Goal: Information Seeking & Learning: Check status

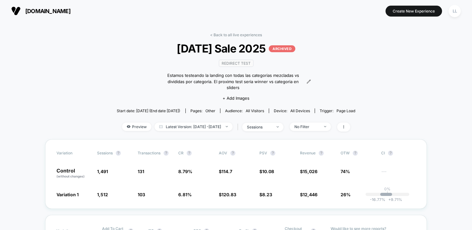
click at [71, 11] on span "[DOMAIN_NAME]" at bounding box center [47, 11] width 45 height 7
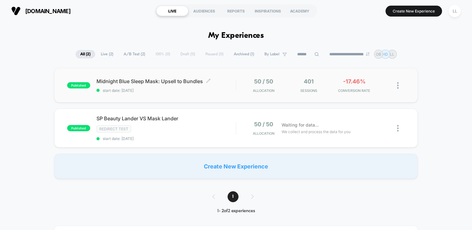
click at [116, 88] on span "start date: [DATE]" at bounding box center [166, 90] width 139 height 5
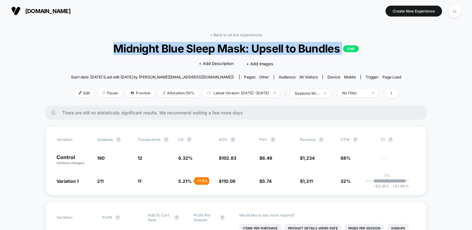
drag, startPoint x: 112, startPoint y: 48, endPoint x: 346, endPoint y: 49, distance: 234.2
click at [346, 49] on span "Midnight Blue Sleep Mask: Upsell to Bundles LIVE" at bounding box center [236, 48] width 298 height 13
click at [316, 44] on span "Midnight Blue Sleep Mask: Upsell to Bundles LIVE" at bounding box center [236, 48] width 298 height 13
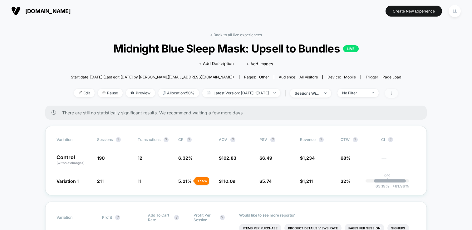
click at [398, 90] on span at bounding box center [391, 93] width 13 height 9
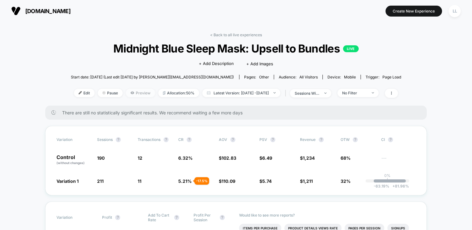
click at [126, 93] on span "Preview" at bounding box center [140, 93] width 29 height 8
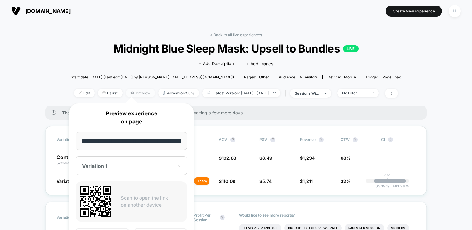
scroll to position [0, 22]
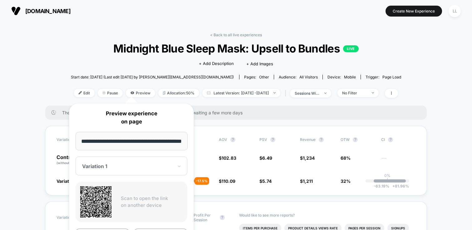
click at [148, 156] on div "Variation 1" at bounding box center [132, 165] width 112 height 19
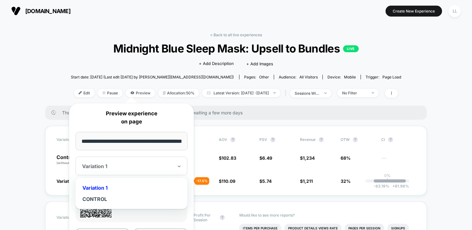
click at [148, 155] on div "**********" at bounding box center [131, 185] width 125 height 165
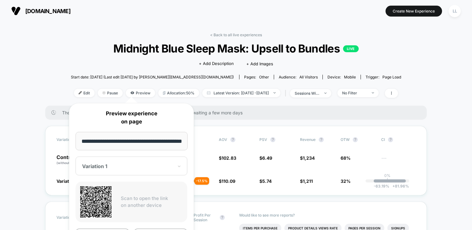
click at [141, 136] on input "**********" at bounding box center [132, 141] width 112 height 18
click at [157, 196] on p "Scan to open the link on another device" at bounding box center [152, 202] width 62 height 14
drag, startPoint x: 449, startPoint y: 51, endPoint x: 444, endPoint y: 50, distance: 5.5
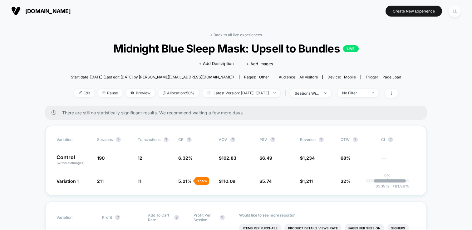
click at [457, 9] on div "LL" at bounding box center [455, 11] width 12 height 12
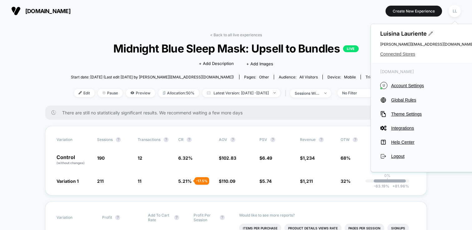
click at [408, 54] on span "Connected Stores" at bounding box center [427, 54] width 94 height 5
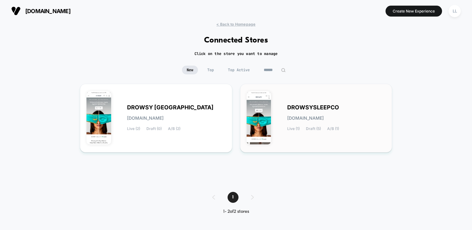
click at [321, 118] on span "[DOMAIN_NAME]" at bounding box center [305, 118] width 37 height 4
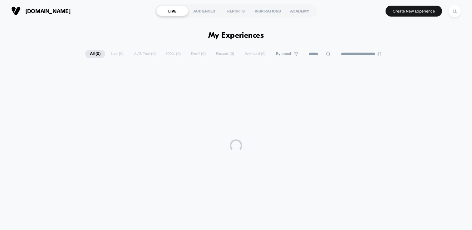
scroll to position [12, 0]
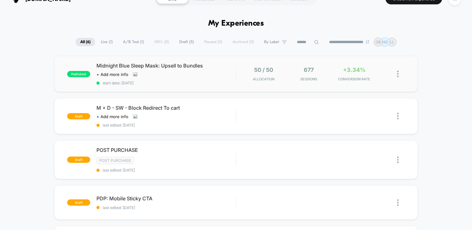
click at [181, 85] on div "published Midnight Blue Sleep Mask: Upsell to Bundles Click to view images Clic…" at bounding box center [236, 74] width 364 height 36
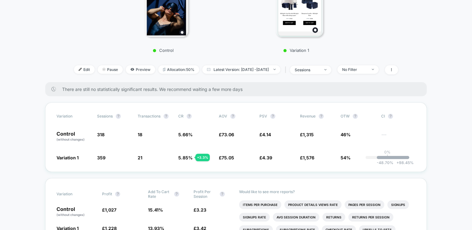
scroll to position [154, 0]
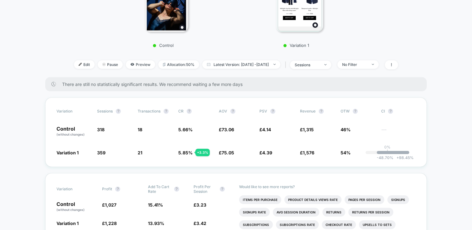
scroll to position [159, 0]
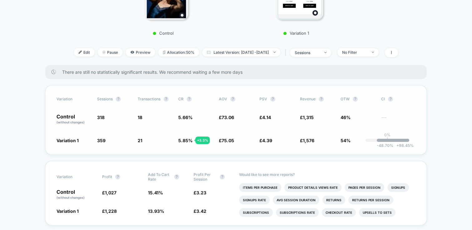
scroll to position [175, 0]
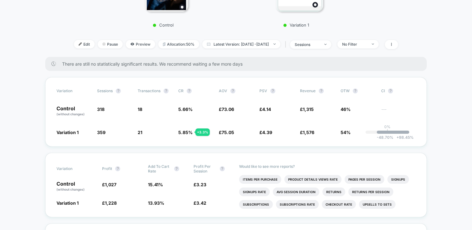
drag, startPoint x: 217, startPoint y: 131, endPoint x: 248, endPoint y: 132, distance: 30.6
click at [248, 132] on div "Variation 1 359 + 12.9 % 21 + 3.3 % 5.85 % + 3.3 % £ 75.05 + 2.7 % £ 4.39 + 6.2…" at bounding box center [236, 132] width 359 height 6
click at [238, 146] on div "Variation Sessions ? Transactions ? CR ? AOV ? PSV ? Revenue ? OTW ? CI ? Contr…" at bounding box center [236, 111] width 382 height 69
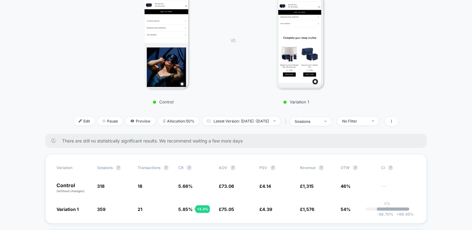
scroll to position [0, 0]
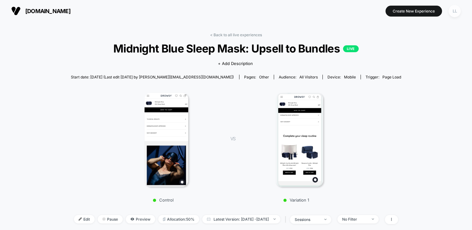
click at [455, 9] on div "LL" at bounding box center [455, 11] width 12 height 12
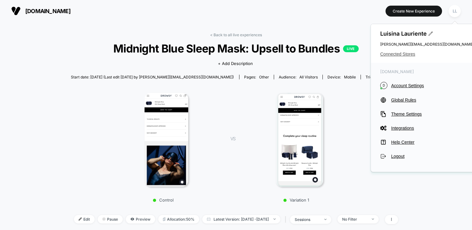
click at [402, 55] on span "Connected Stores" at bounding box center [427, 54] width 94 height 5
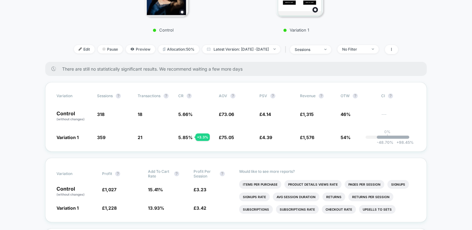
scroll to position [174, 0]
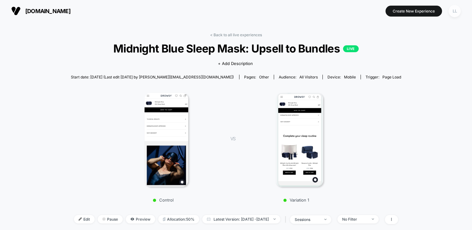
click at [452, 10] on div "LL" at bounding box center [455, 11] width 12 height 12
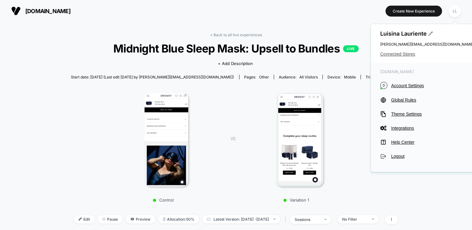
click at [407, 52] on span "Connected Stores" at bounding box center [427, 54] width 94 height 5
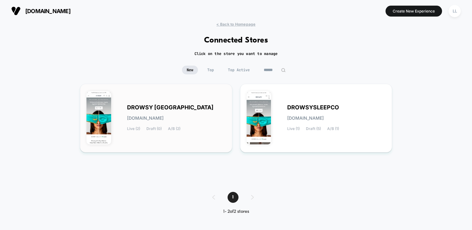
click at [155, 114] on div "DROWSY USA [DOMAIN_NAME] Live (2) Draft (0) A/B (2)" at bounding box center [176, 118] width 99 height 26
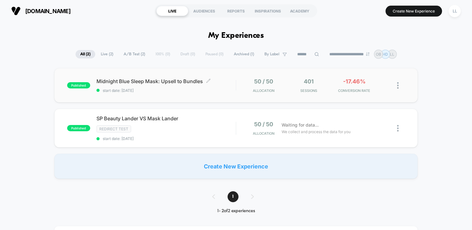
click at [153, 89] on span "start date: [DATE]" at bounding box center [166, 90] width 139 height 5
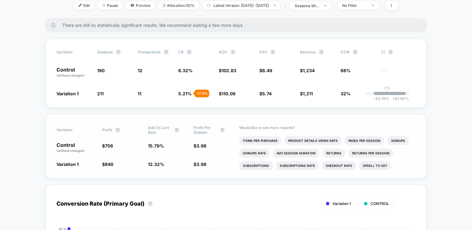
scroll to position [56, 0]
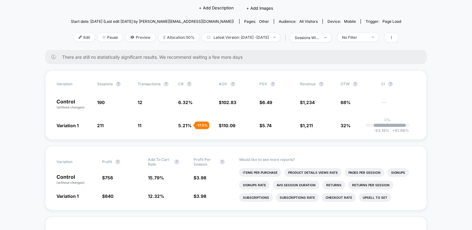
drag, startPoint x: 100, startPoint y: 55, endPoint x: 159, endPoint y: 55, distance: 58.7
click at [159, 55] on span "There are still no statistically significant results. We recommend waiting a fe…" at bounding box center [238, 56] width 352 height 5
